Goal: Task Accomplishment & Management: Manage account settings

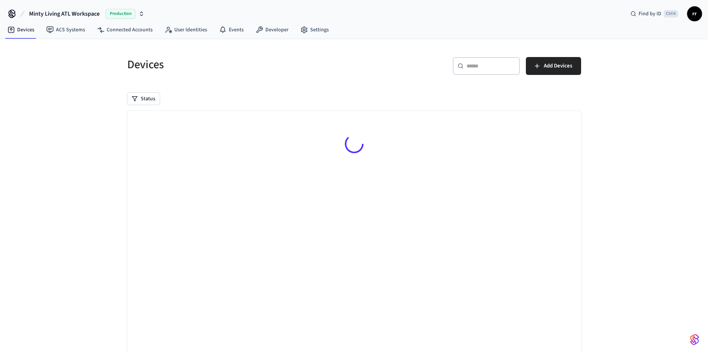
click at [483, 63] on input "text" at bounding box center [490, 65] width 49 height 7
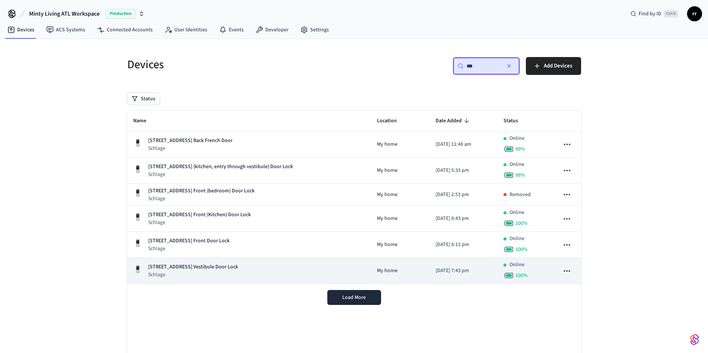
type input "***"
click at [224, 266] on p "[STREET_ADDRESS] Vestibule Door Lock" at bounding box center [193, 267] width 90 height 8
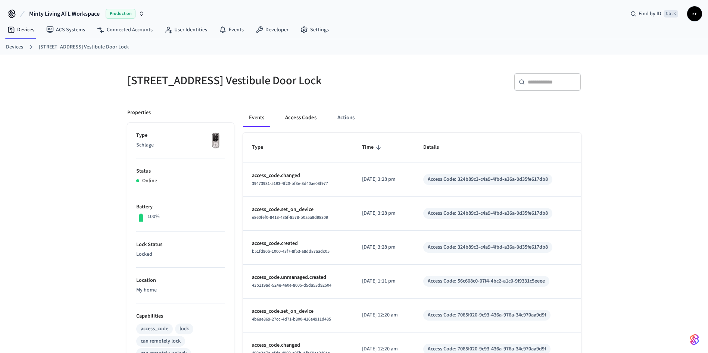
click at [306, 123] on button "Access Codes" at bounding box center [300, 118] width 43 height 18
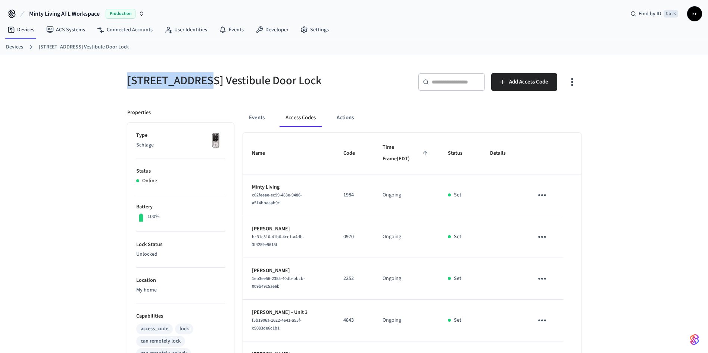
drag, startPoint x: 127, startPoint y: 81, endPoint x: 206, endPoint y: 79, distance: 79.1
click at [206, 79] on h5 "[STREET_ADDRESS] Vestibule Door Lock" at bounding box center [238, 80] width 222 height 15
copy h5 "[STREET_ADDRESS]"
click at [16, 46] on link "Devices" at bounding box center [14, 47] width 17 height 8
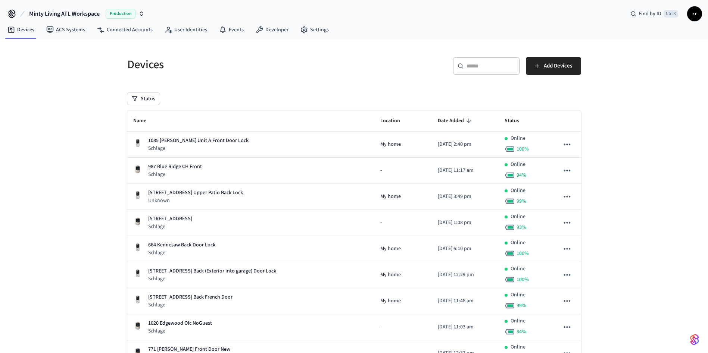
click at [490, 68] on input "text" at bounding box center [490, 65] width 49 height 7
paste input "**********"
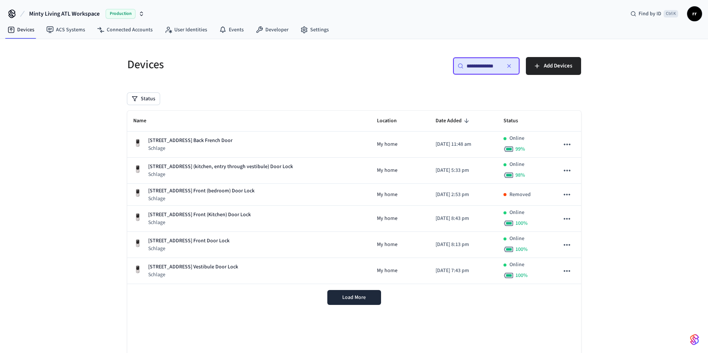
type input "**********"
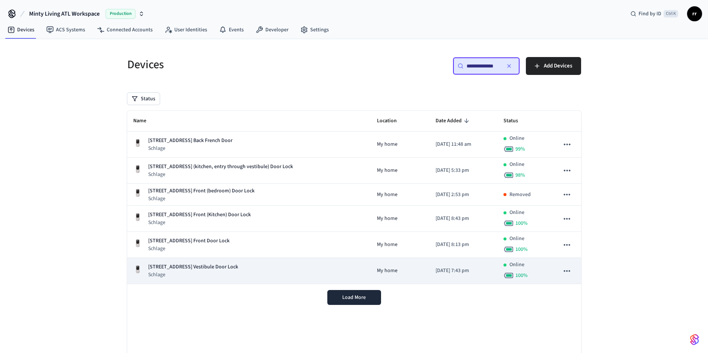
click at [229, 266] on p "[STREET_ADDRESS] Vestibule Door Lock" at bounding box center [193, 267] width 90 height 8
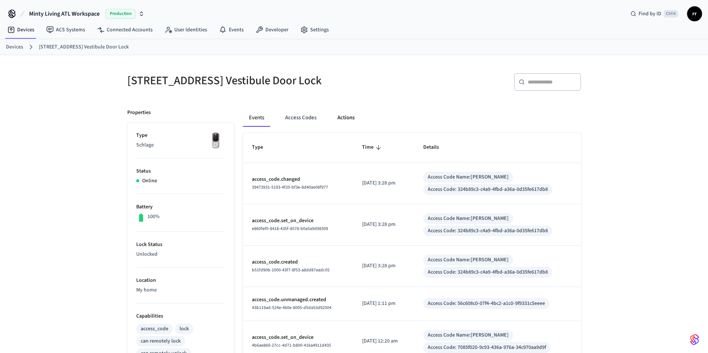
click at [345, 125] on button "Actions" at bounding box center [345, 118] width 29 height 18
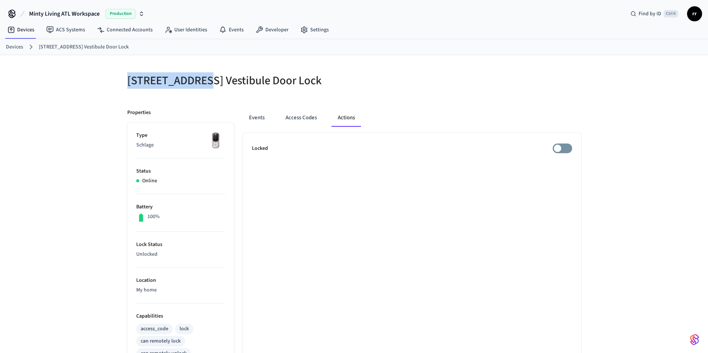
drag, startPoint x: 129, startPoint y: 80, endPoint x: 205, endPoint y: 80, distance: 75.8
click at [205, 80] on h5 "[STREET_ADDRESS] Vestibule Door Lock" at bounding box center [238, 80] width 222 height 15
copy h5 "[STREET_ADDRESS]"
click at [14, 48] on link "Devices" at bounding box center [14, 47] width 17 height 8
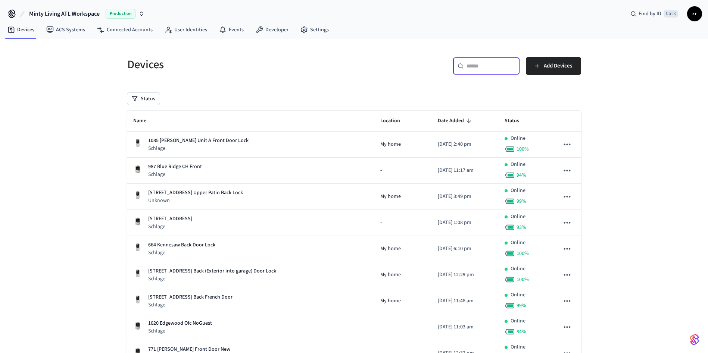
click at [477, 69] on input "text" at bounding box center [490, 65] width 49 height 7
paste input "**********"
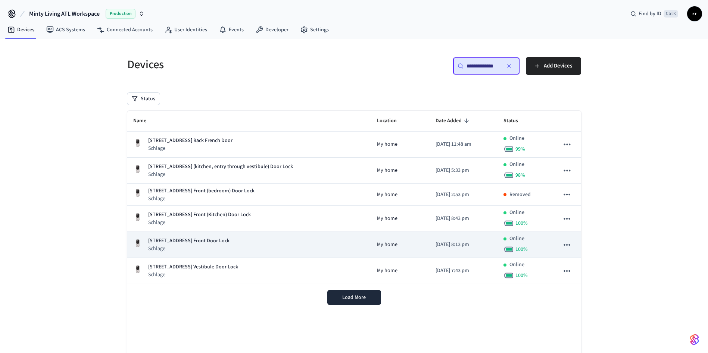
type input "**********"
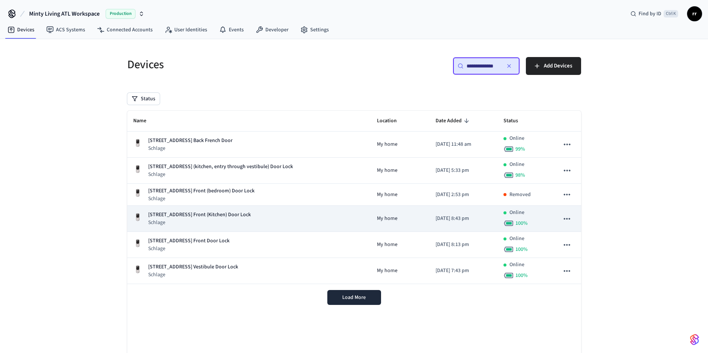
scroll to position [0, 0]
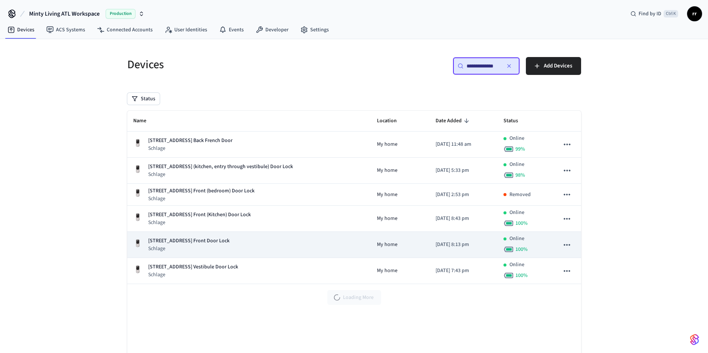
click at [222, 243] on p "[STREET_ADDRESS] Front Door Lock" at bounding box center [188, 241] width 81 height 8
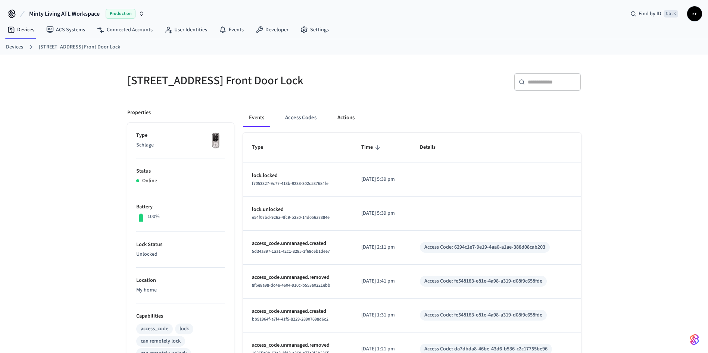
click at [351, 116] on button "Actions" at bounding box center [345, 118] width 29 height 18
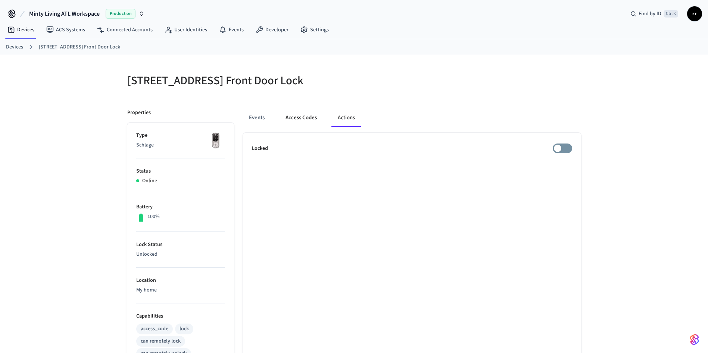
click at [300, 116] on button "Access Codes" at bounding box center [301, 118] width 43 height 18
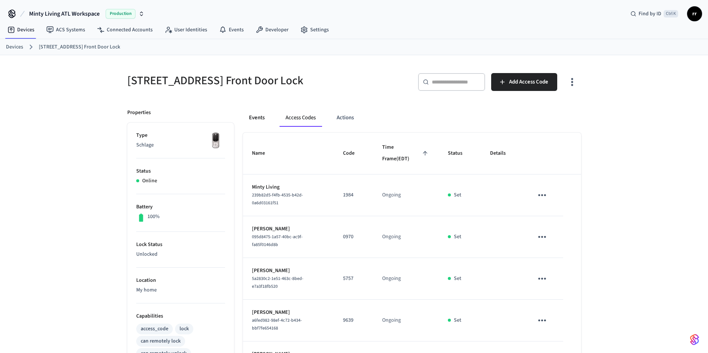
click at [249, 118] on button "Events" at bounding box center [257, 118] width 28 height 18
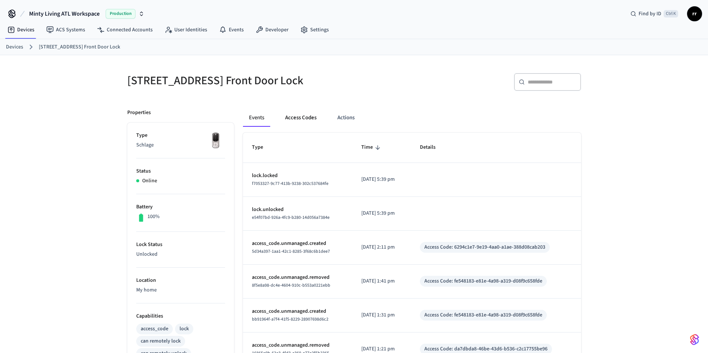
click at [299, 119] on button "Access Codes" at bounding box center [300, 118] width 43 height 18
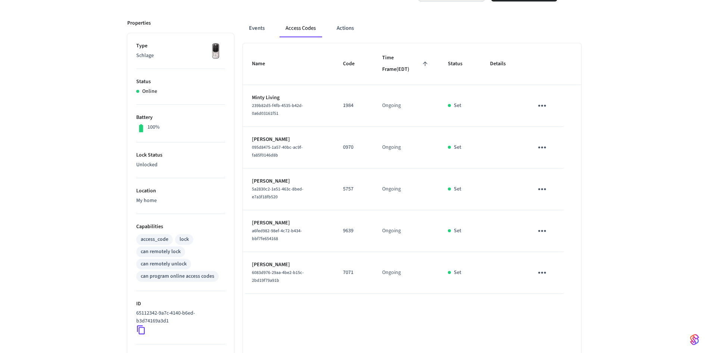
scroll to position [168, 0]
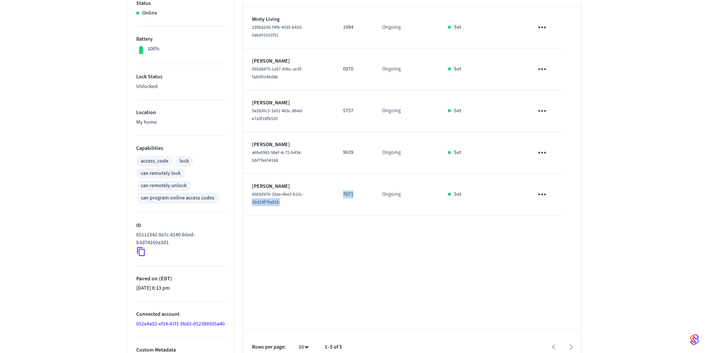
drag, startPoint x: 335, startPoint y: 196, endPoint x: 357, endPoint y: 196, distance: 22.0
click at [357, 196] on tr "[PERSON_NAME] 6083d976-29aa-4be2-b15c-2bd19f79a91b 7071 Ongoing Set" at bounding box center [412, 195] width 338 height 42
click at [357, 196] on p "7071" at bounding box center [353, 195] width 21 height 8
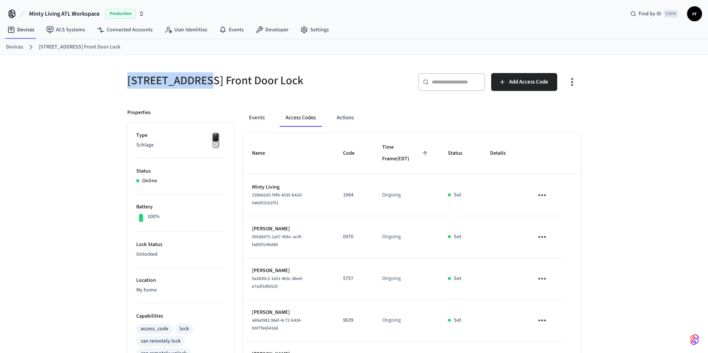
drag, startPoint x: 129, startPoint y: 81, endPoint x: 206, endPoint y: 82, distance: 77.3
click at [206, 82] on h5 "[STREET_ADDRESS] Front Door Lock" at bounding box center [238, 80] width 222 height 15
copy h5 "[STREET_ADDRESS]"
click at [15, 47] on link "Devices" at bounding box center [14, 47] width 17 height 8
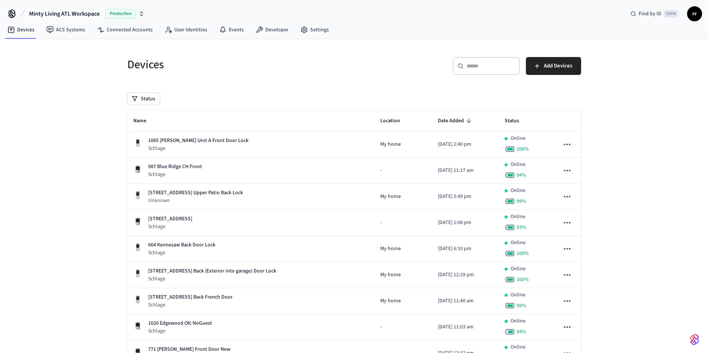
click at [494, 70] on div "​ ​" at bounding box center [486, 66] width 67 height 18
paste input "**********"
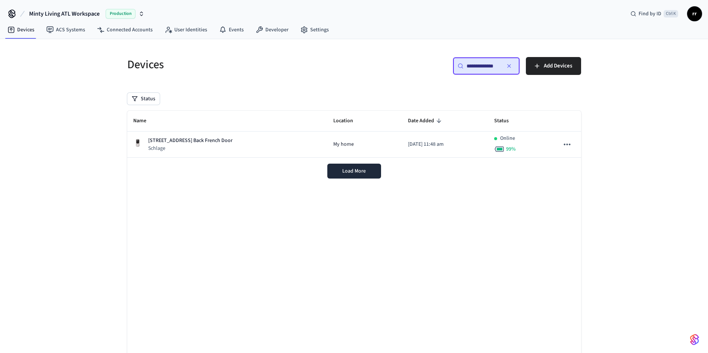
scroll to position [0, 2]
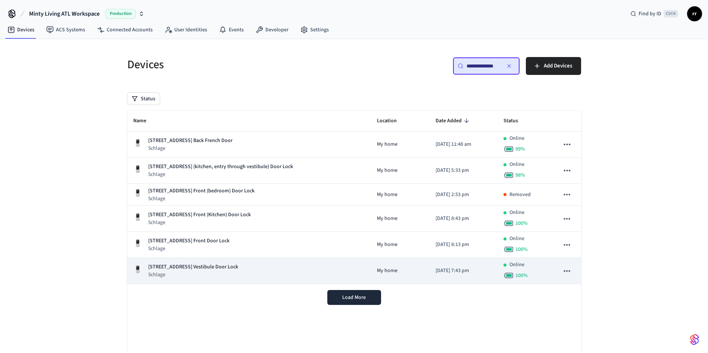
type input "**********"
click at [230, 265] on p "[STREET_ADDRESS] Vestibule Door Lock" at bounding box center [193, 267] width 90 height 8
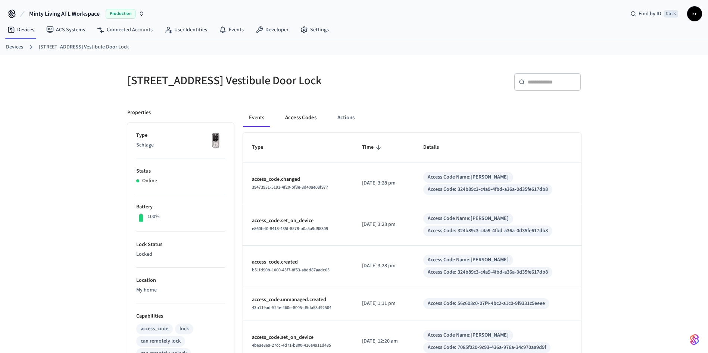
click at [302, 124] on button "Access Codes" at bounding box center [300, 118] width 43 height 18
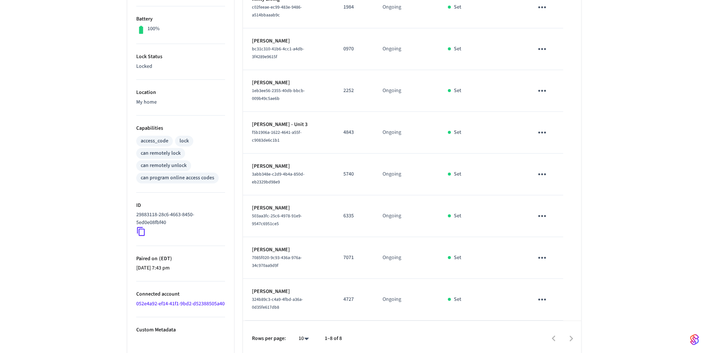
scroll to position [199, 0]
